Goal: Check status

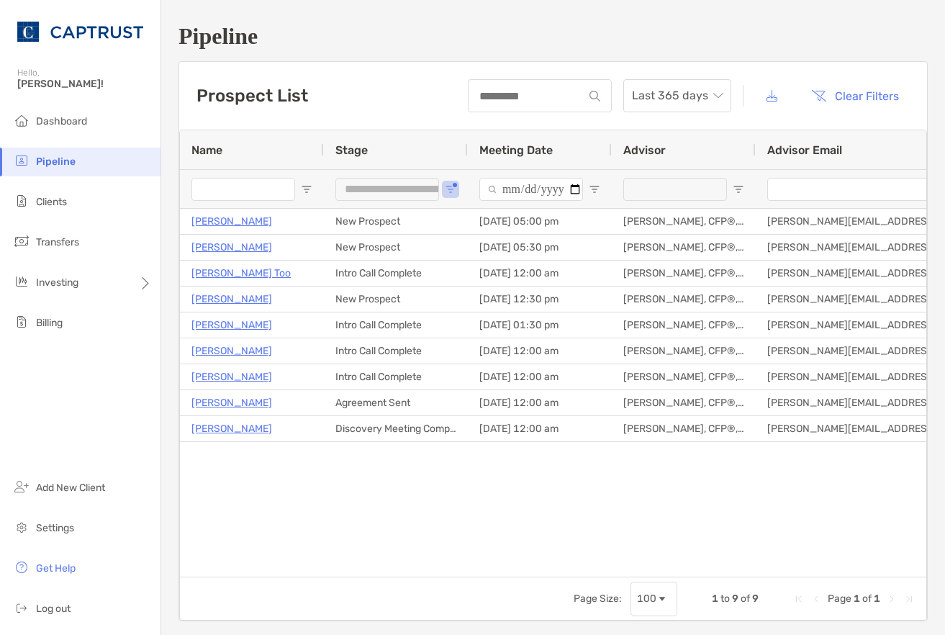
drag, startPoint x: 276, startPoint y: 523, endPoint x: 248, endPoint y: 481, distance: 50.3
click at [276, 523] on div "[PERSON_NAME] New Prospect [DATE] 05:00 pm [PERSON_NAME], CFP®, CDFA® [PERSON_N…" at bounding box center [553, 387] width 746 height 357
drag, startPoint x: 610, startPoint y: 15, endPoint x: 625, endPoint y: 4, distance: 19.0
click at [610, 15] on div "**********" at bounding box center [553, 322] width 784 height 644
drag, startPoint x: 315, startPoint y: 558, endPoint x: 224, endPoint y: 487, distance: 115.4
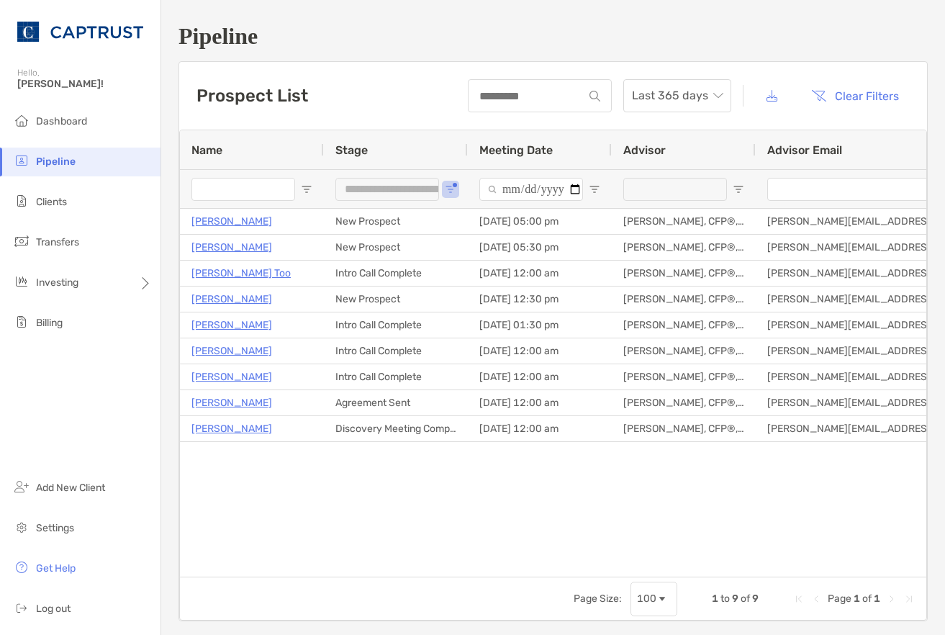
click at [317, 558] on div "[PERSON_NAME] New Prospect [DATE] 05:00 pm [PERSON_NAME], CFP®, CDFA® [PERSON_N…" at bounding box center [553, 387] width 746 height 357
drag, startPoint x: 415, startPoint y: 466, endPoint x: 338, endPoint y: 464, distance: 76.3
click at [415, 466] on div "[PERSON_NAME] New Prospect [DATE] 05:00 pm [PERSON_NAME], CFP®, CDFA® [PERSON_N…" at bounding box center [553, 387] width 746 height 357
drag, startPoint x: 567, startPoint y: 583, endPoint x: 546, endPoint y: 563, distance: 29.5
click at [570, 570] on div "**********" at bounding box center [553, 375] width 748 height 491
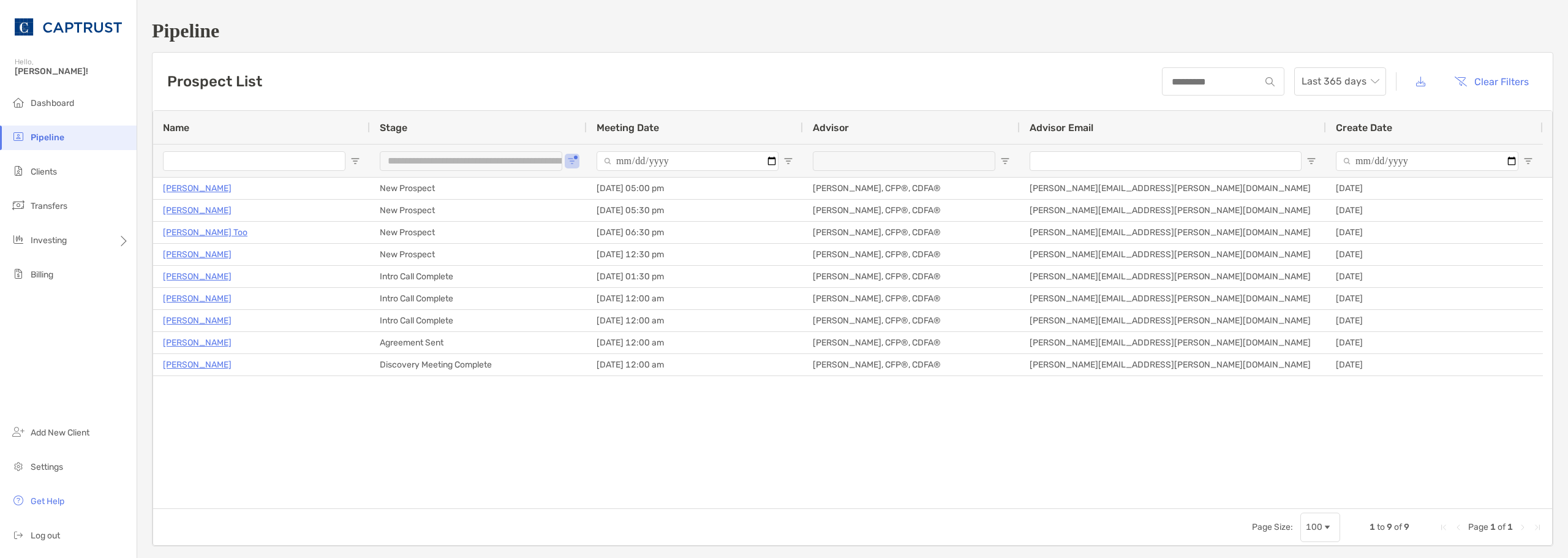
click at [346, 423] on div "[PERSON_NAME] New Prospect [DATE] 05:00 pm [PERSON_NAME], CFP®, CDFA® [PERSON_N…" at bounding box center [853, 343] width 1399 height 331
